Goal: Information Seeking & Learning: Learn about a topic

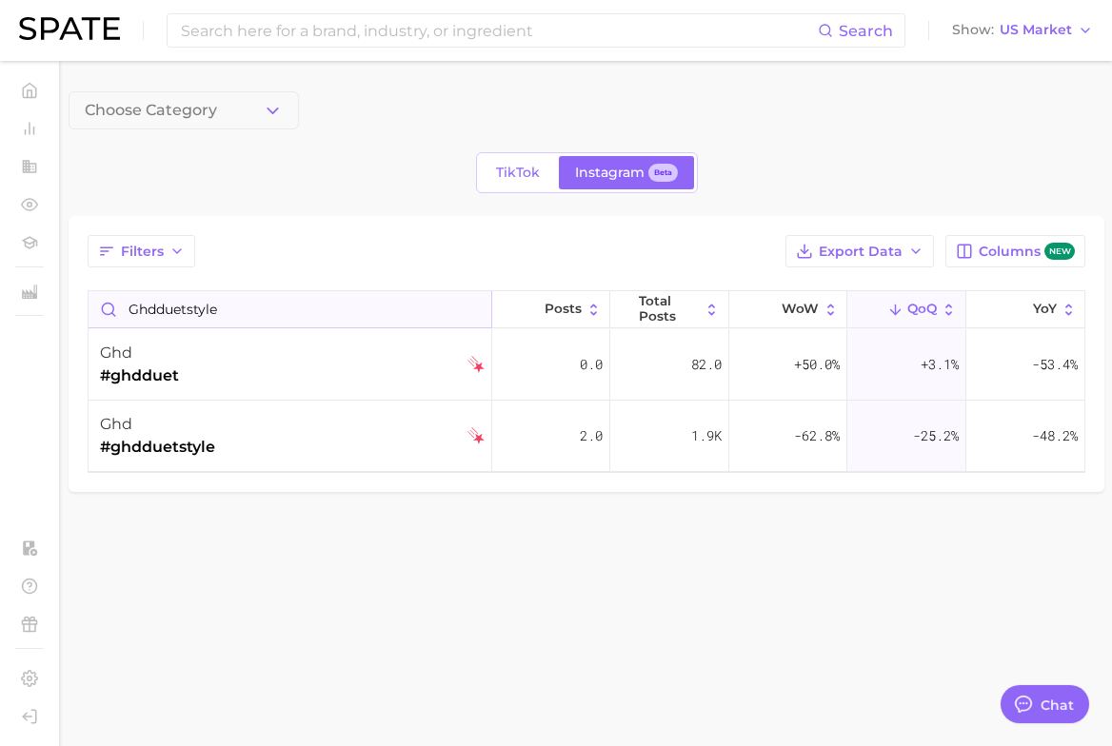
click at [285, 321] on input "ghdduetstyle" at bounding box center [290, 309] width 403 height 36
click at [246, 541] on main "Choose Category TikTok Instagram Beta Filters Export Data Columns new inglamair…" at bounding box center [586, 324] width 1051 height 526
click at [279, 304] on input "inglamairstraight" at bounding box center [290, 309] width 403 height 36
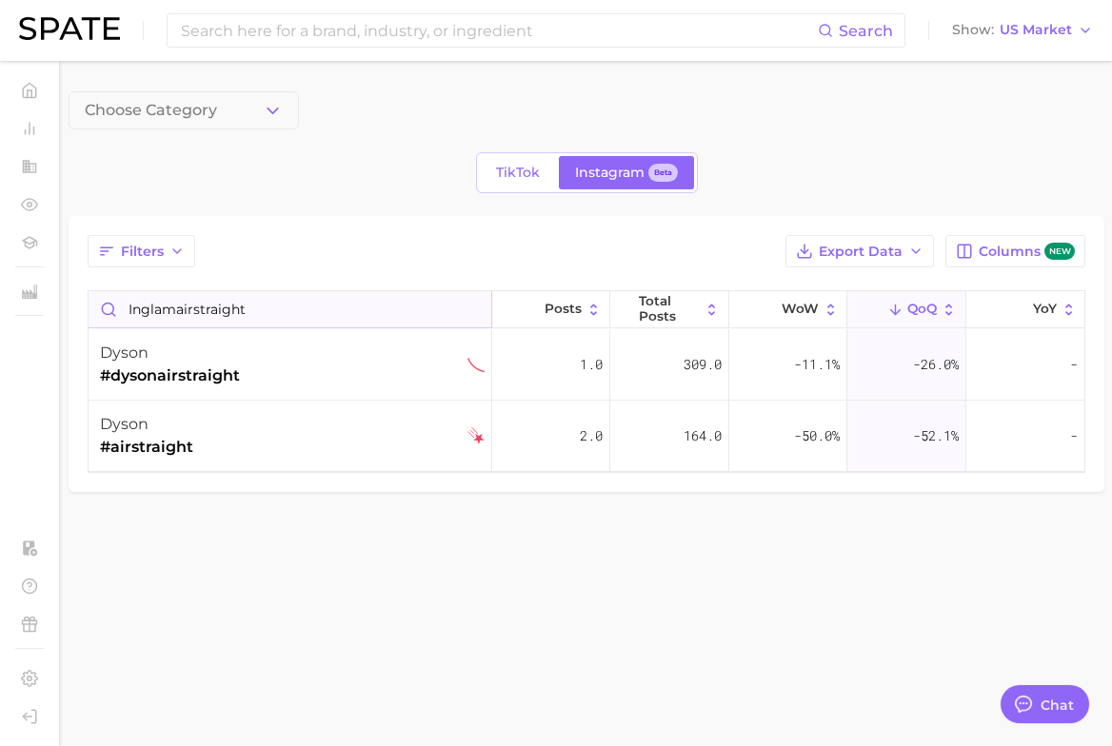
click at [133, 311] on input "inglamairstraight" at bounding box center [290, 309] width 403 height 36
click at [139, 462] on main "Choose Category TikTok Instagram Beta Filters Export Data Columns new iginglama…" at bounding box center [586, 288] width 1051 height 455
click at [161, 309] on input "iginglamairstraight" at bounding box center [290, 309] width 403 height 36
drag, startPoint x: 189, startPoint y: 308, endPoint x: 289, endPoint y: 313, distance: 100.0
click at [289, 313] on input "iginglamairstraight" at bounding box center [290, 309] width 403 height 36
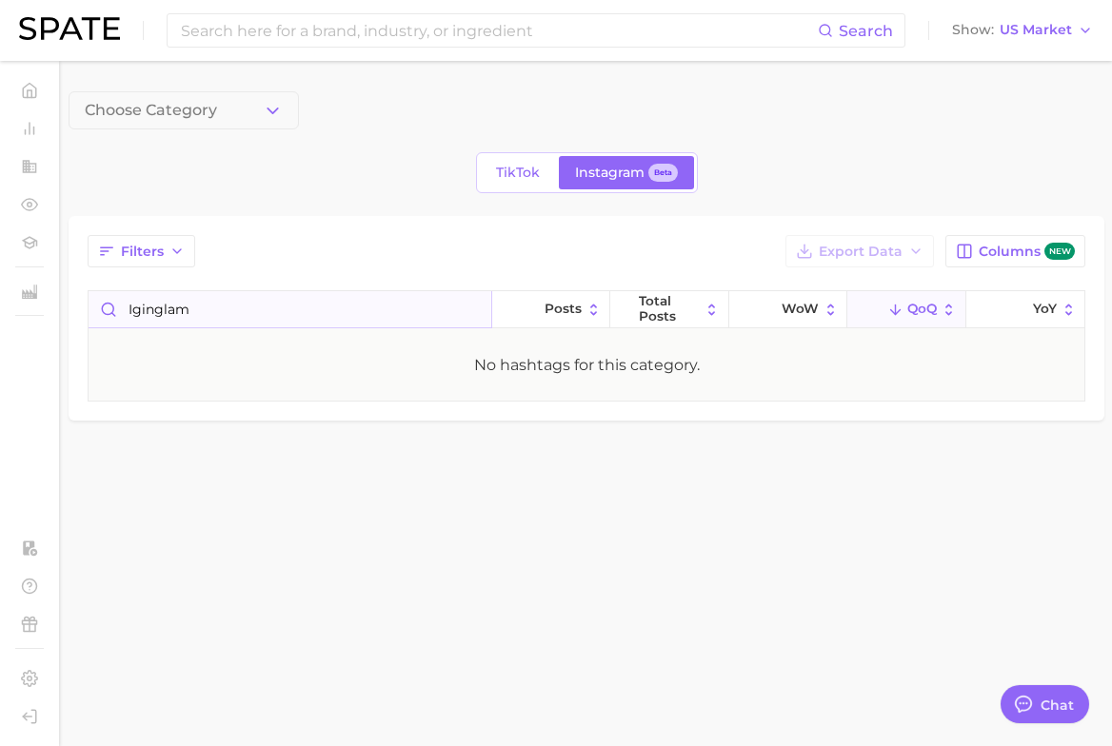
click at [141, 310] on input "iginglam" at bounding box center [290, 309] width 403 height 36
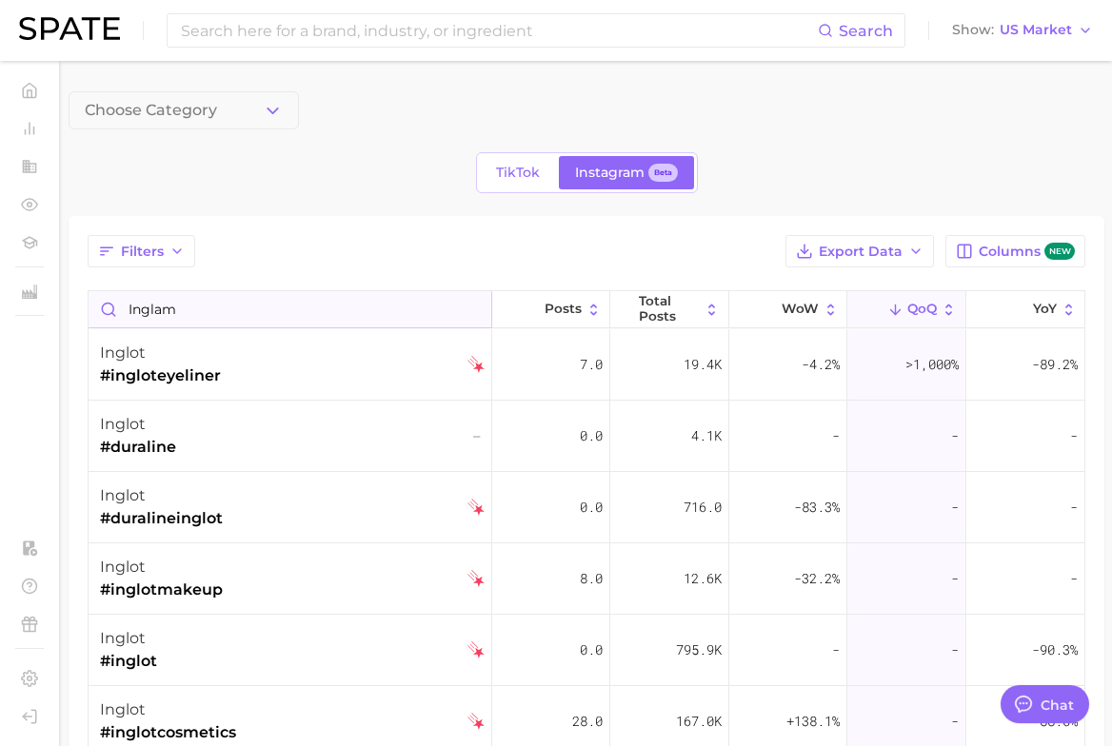
click at [219, 305] on input "inglam" at bounding box center [290, 309] width 403 height 36
type input "inglam"
click at [298, 36] on input at bounding box center [498, 30] width 639 height 32
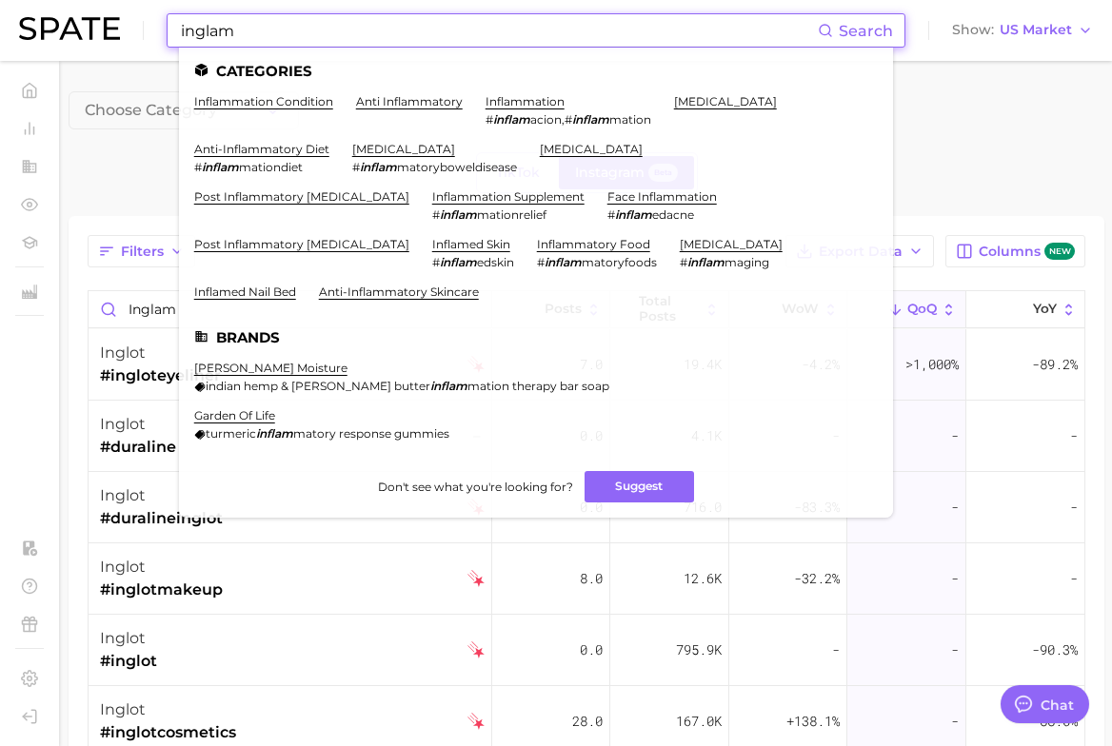
type input "inglam"
